Goal: Information Seeking & Learning: Learn about a topic

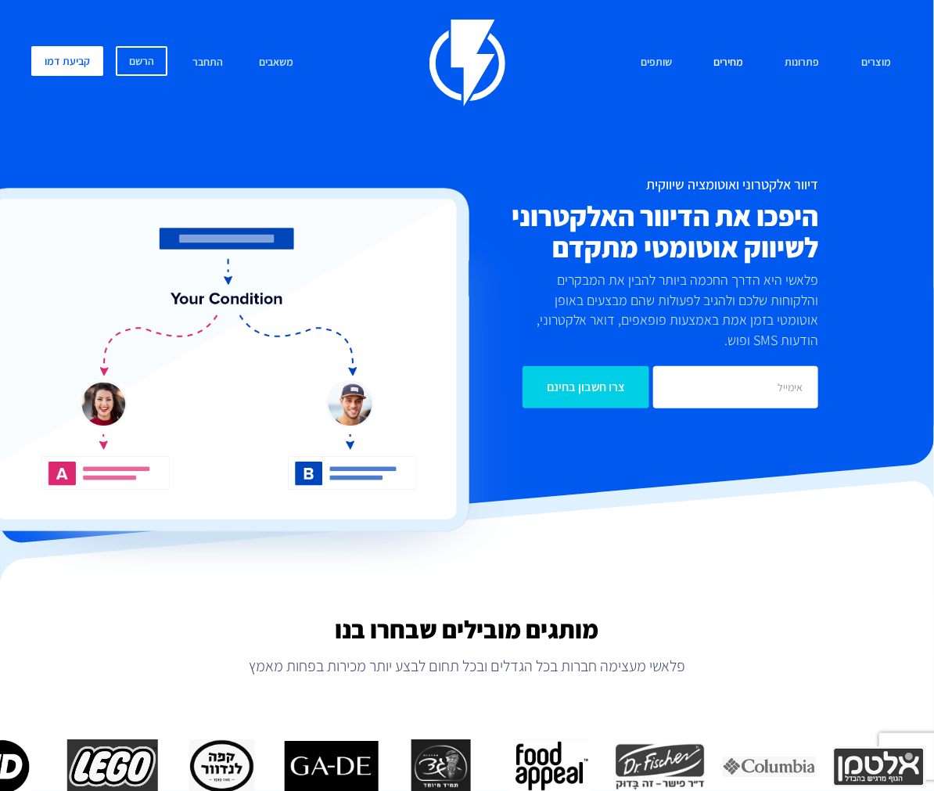
click at [724, 61] on link "מחירים" at bounding box center [728, 63] width 53 height 34
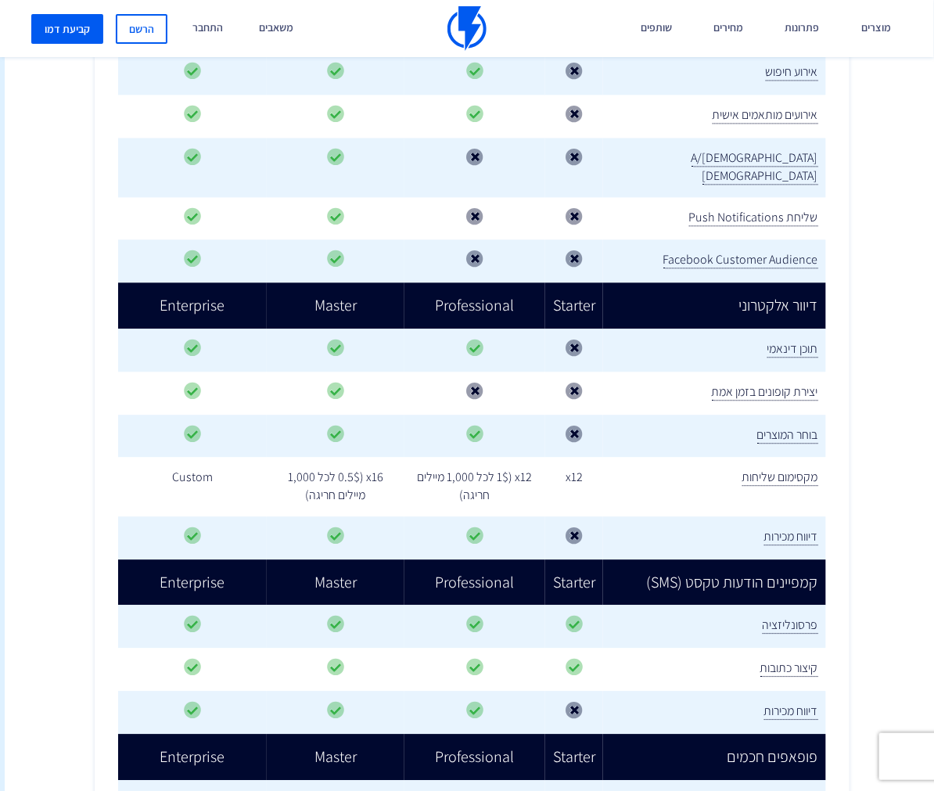
scroll to position [0, -4]
